Goal: Task Accomplishment & Management: Manage account settings

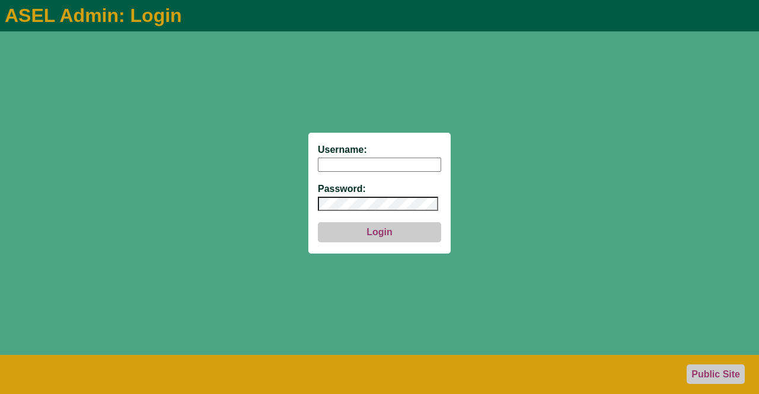
type input "aseladmin"
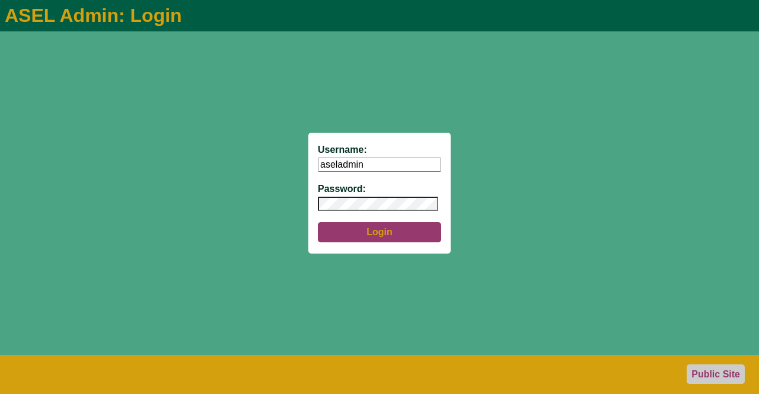
click at [366, 236] on button "Login" at bounding box center [379, 232] width 123 height 20
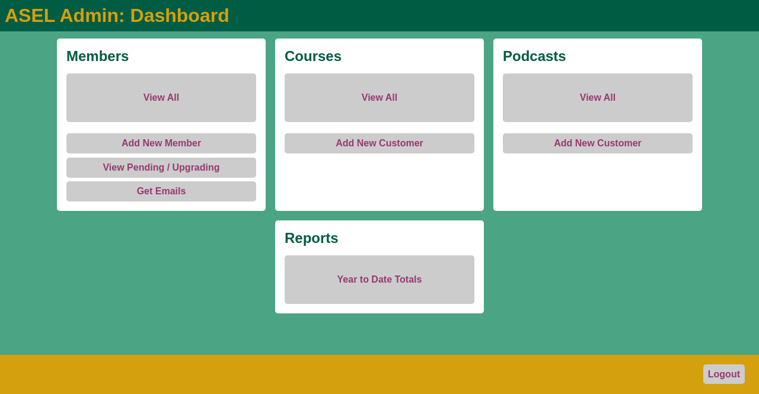
click at [149, 94] on link "View All" at bounding box center [161, 97] width 190 height 49
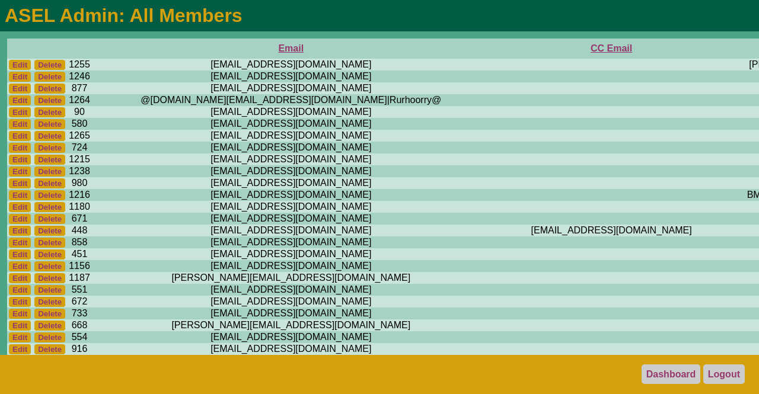
scroll to position [0, 425]
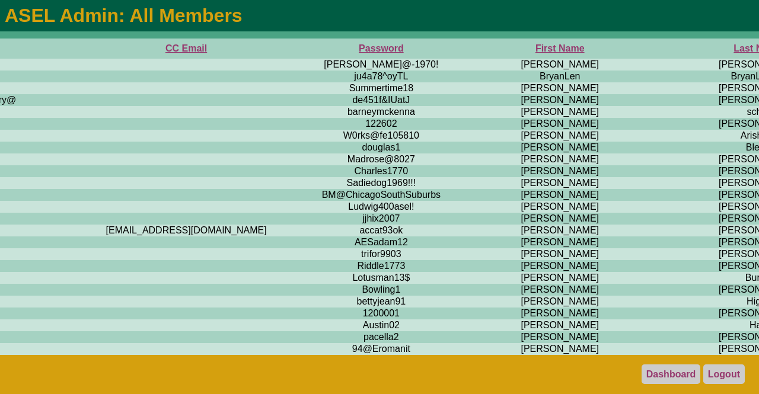
click at [455, 50] on th "First Name" at bounding box center [560, 49] width 210 height 20
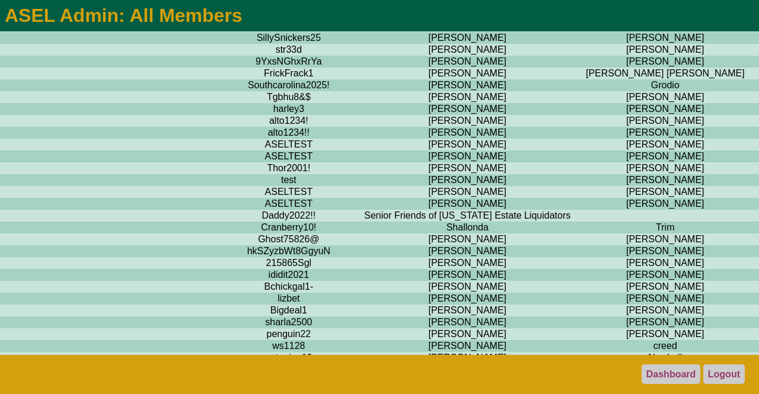
scroll to position [8762, 517]
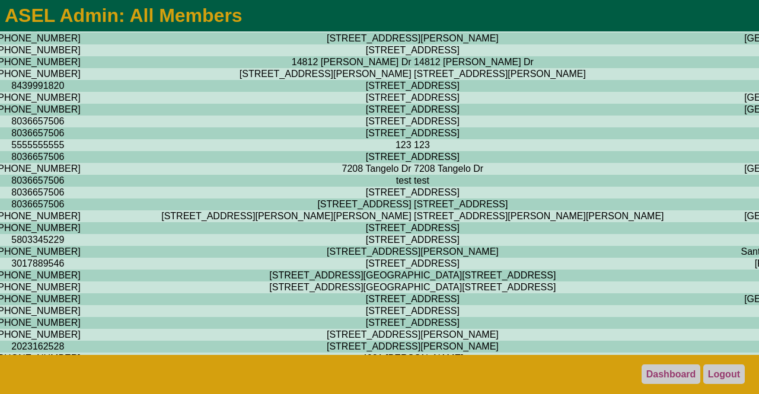
scroll to position [8762, 2055]
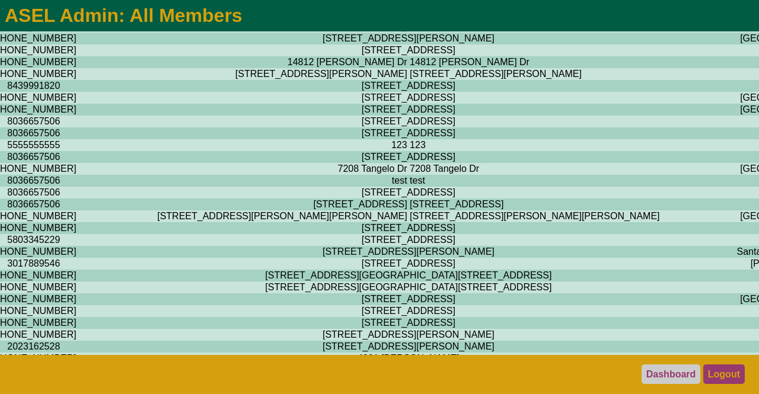
click at [721, 376] on link "Logout" at bounding box center [723, 374] width 41 height 20
